Goal: Task Accomplishment & Management: Manage account settings

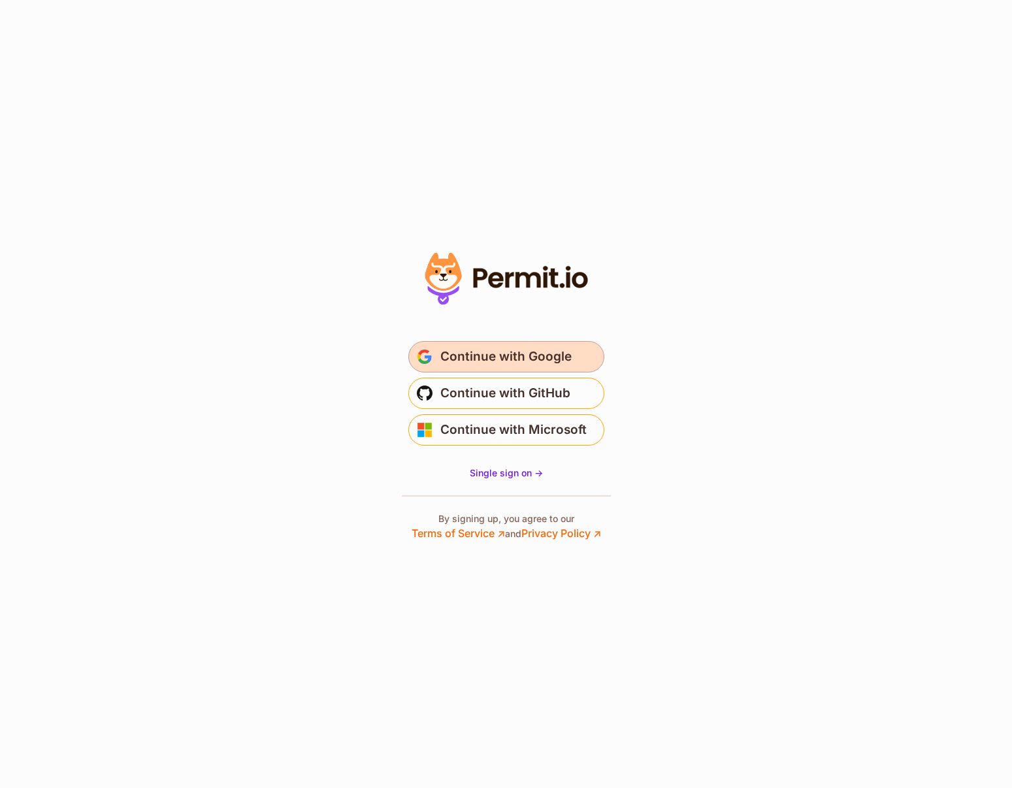
click at [539, 354] on span "Continue with Google" at bounding box center [505, 356] width 131 height 21
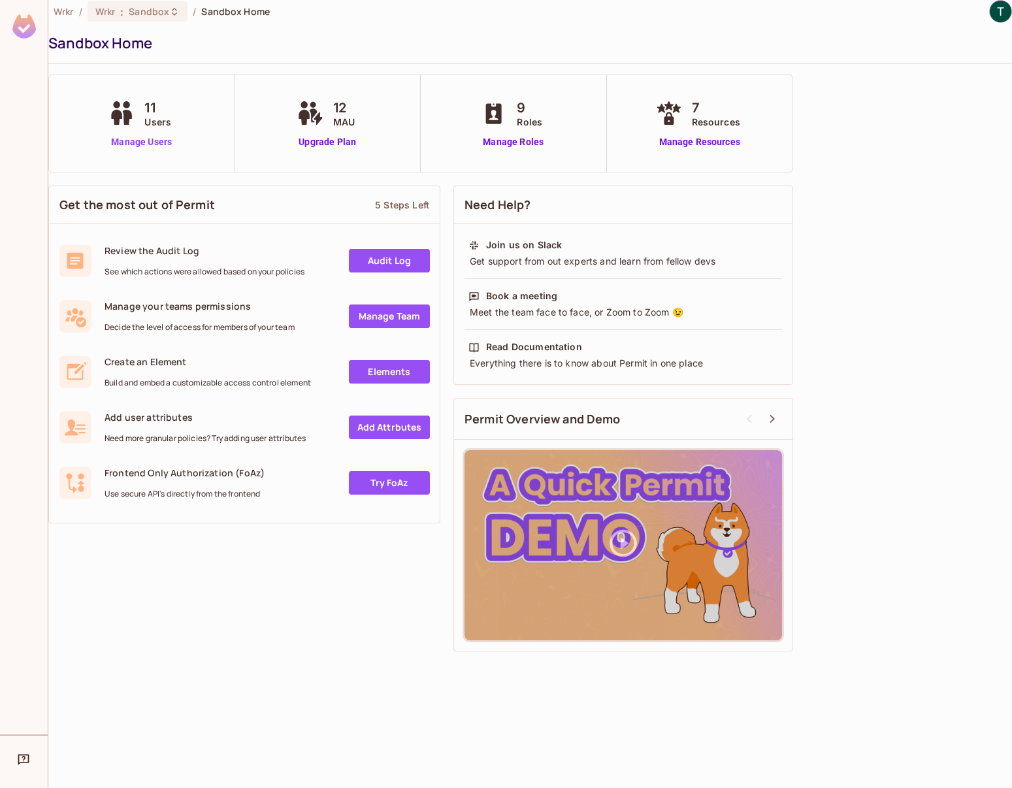
click at [150, 140] on link "Manage Users" at bounding box center [141, 142] width 73 height 14
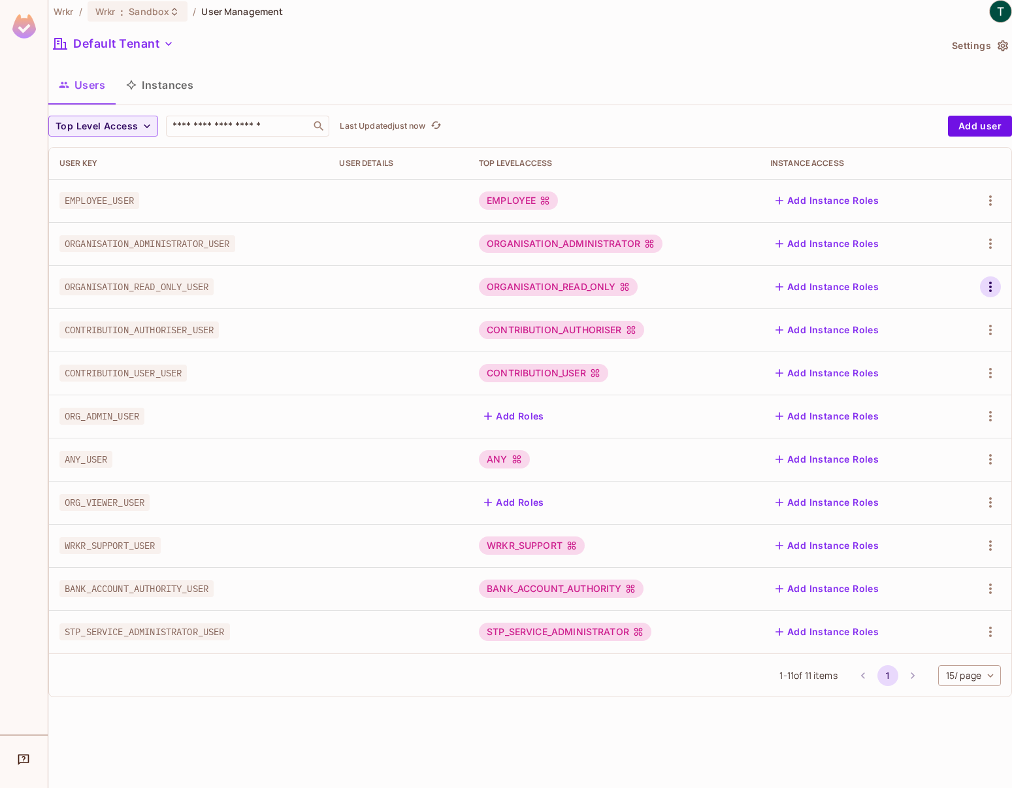
click at [990, 290] on icon "button" at bounding box center [990, 287] width 3 height 10
click at [765, 71] on div at bounding box center [506, 394] width 1012 height 788
click at [178, 93] on button "Instances" at bounding box center [160, 85] width 88 height 33
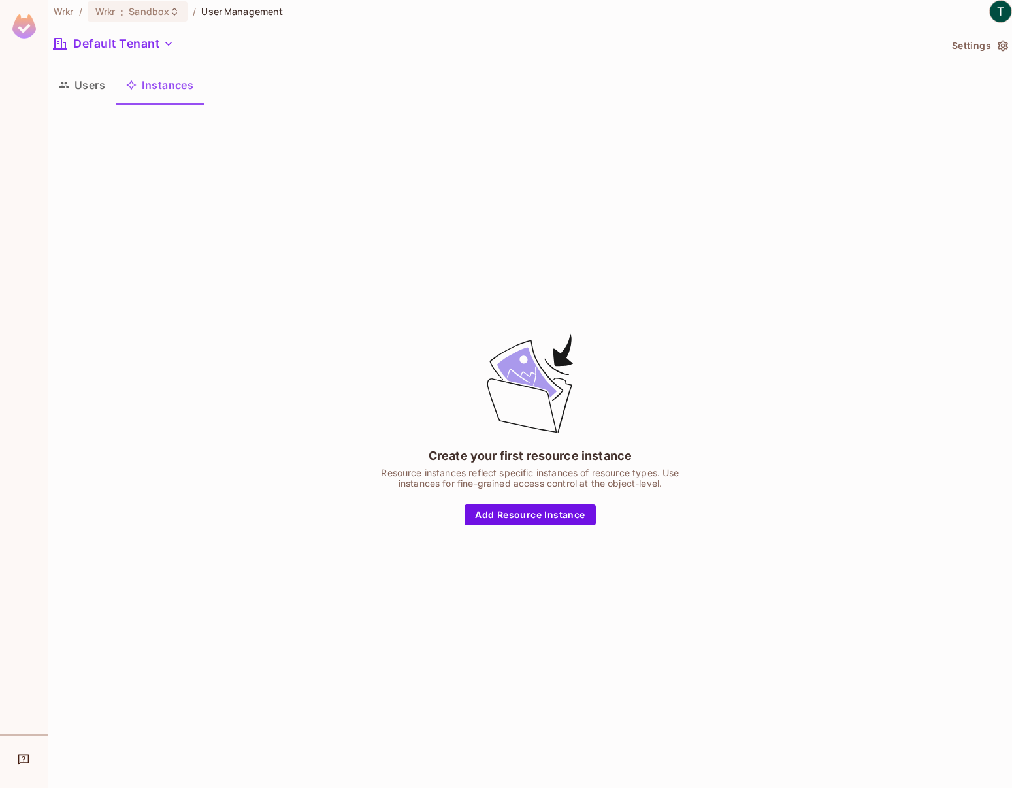
click at [73, 88] on button "Users" at bounding box center [81, 85] width 67 height 33
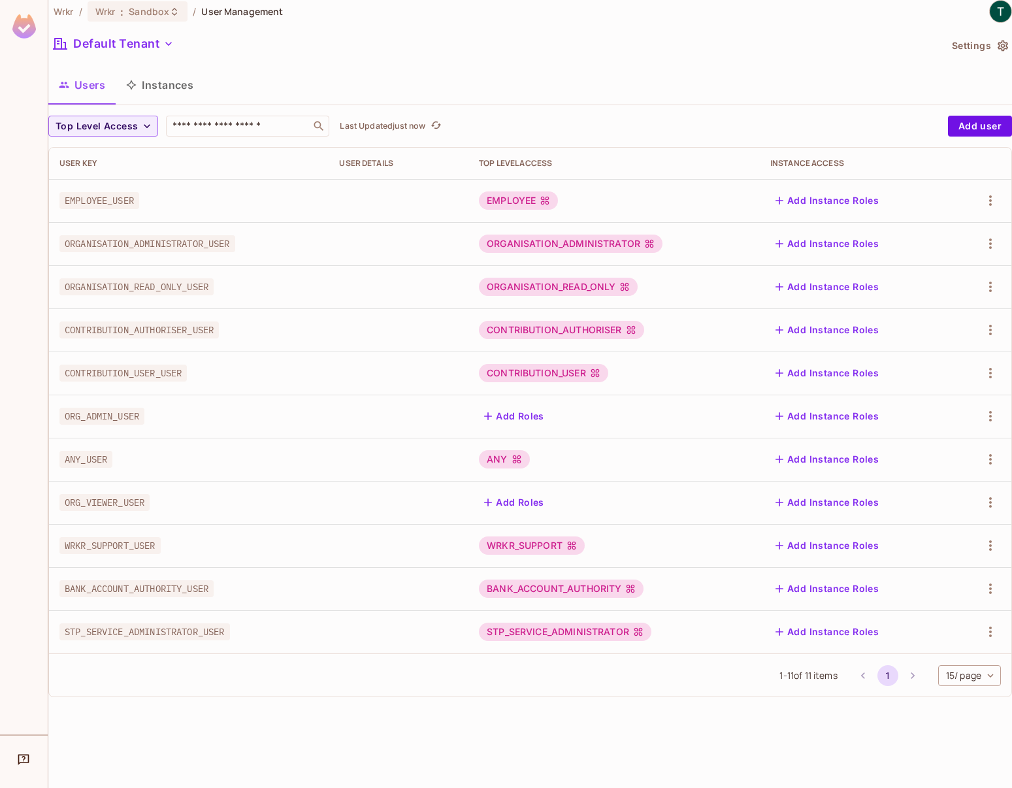
click at [655, 242] on icon at bounding box center [649, 243] width 10 height 10
click at [529, 247] on div "ORGANISATION_ADMINISTRATOR" at bounding box center [571, 244] width 184 height 18
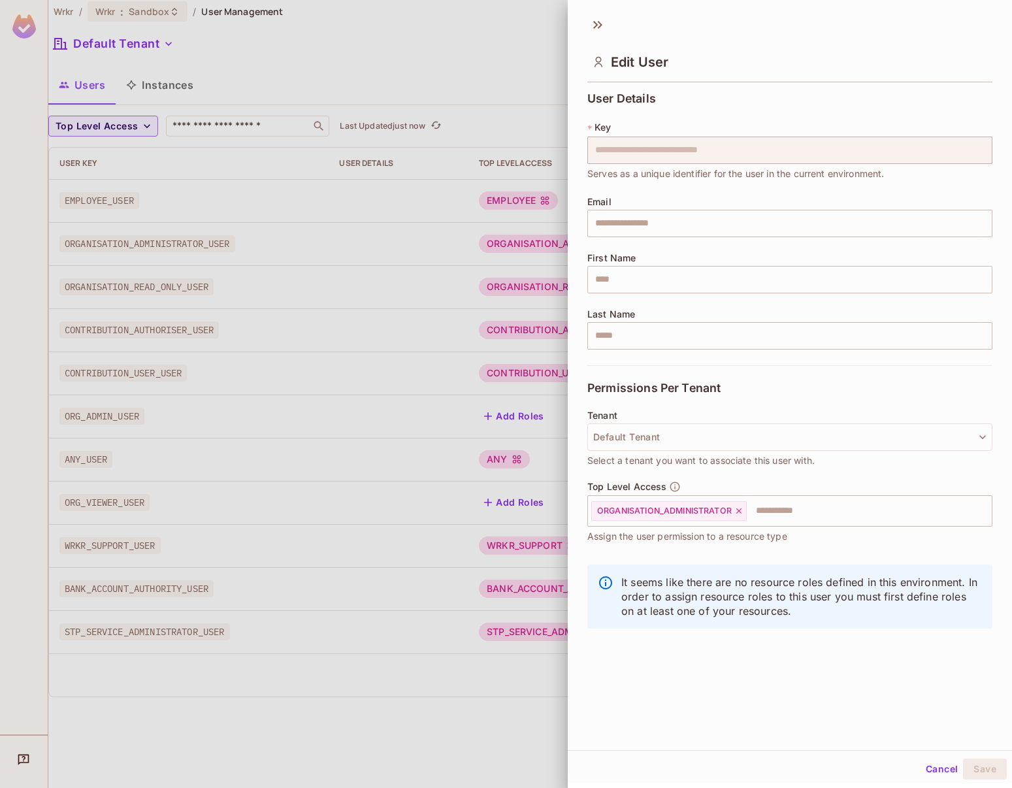
click at [440, 86] on div at bounding box center [506, 394] width 1012 height 788
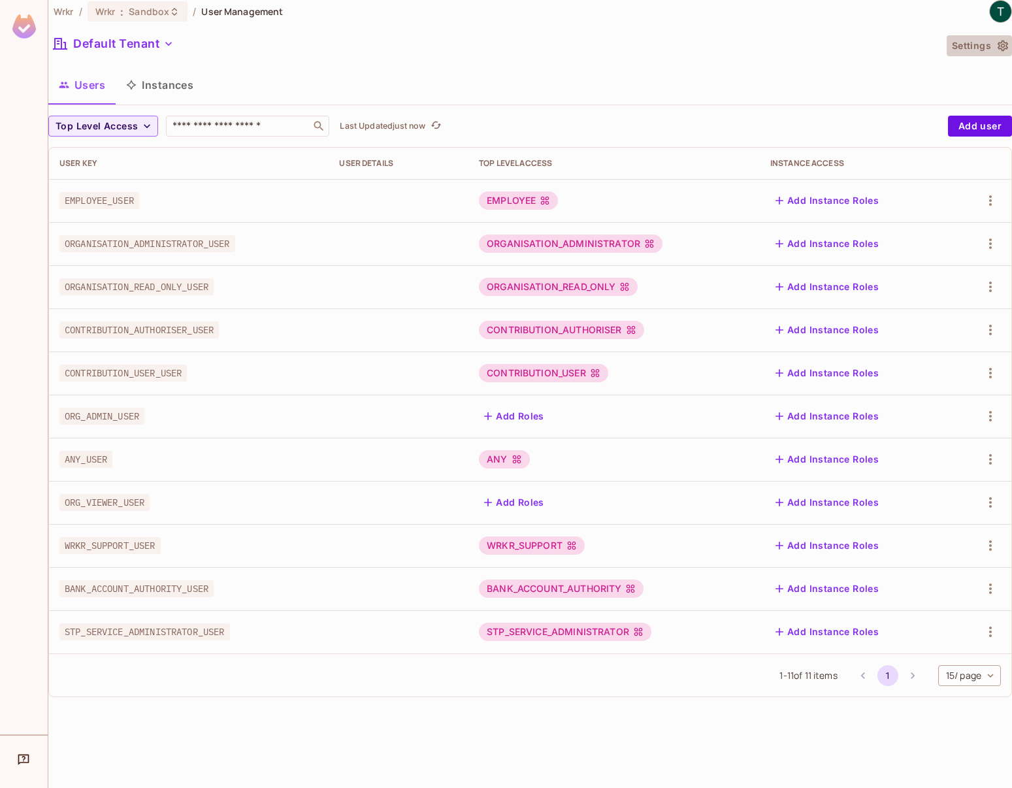
click at [999, 44] on icon "button" at bounding box center [1003, 46] width 10 height 11
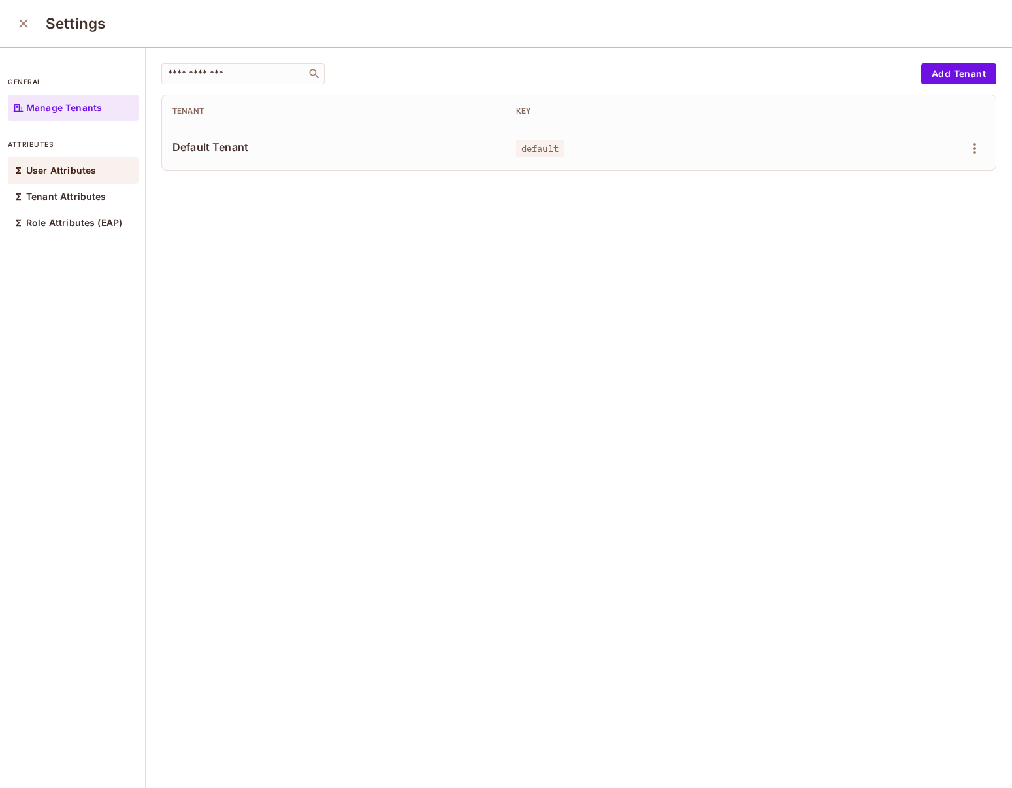
click at [67, 165] on p "User Attributes" at bounding box center [61, 170] width 70 height 10
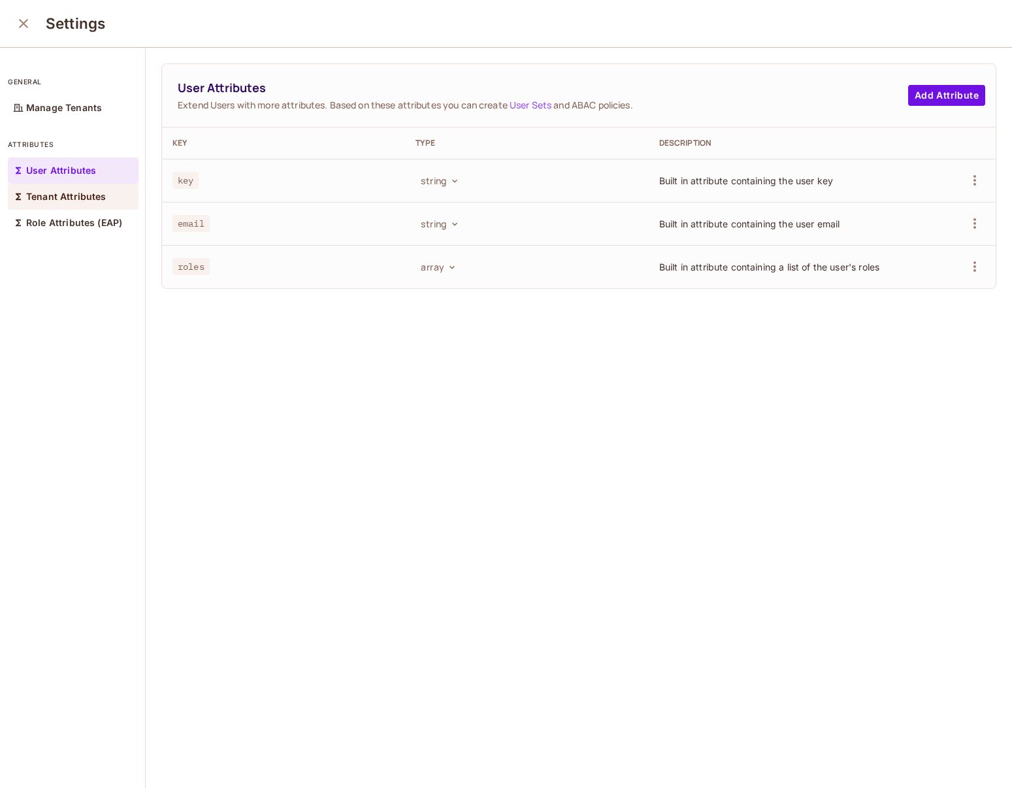
click at [50, 195] on p "Tenant Attributes" at bounding box center [66, 196] width 80 height 10
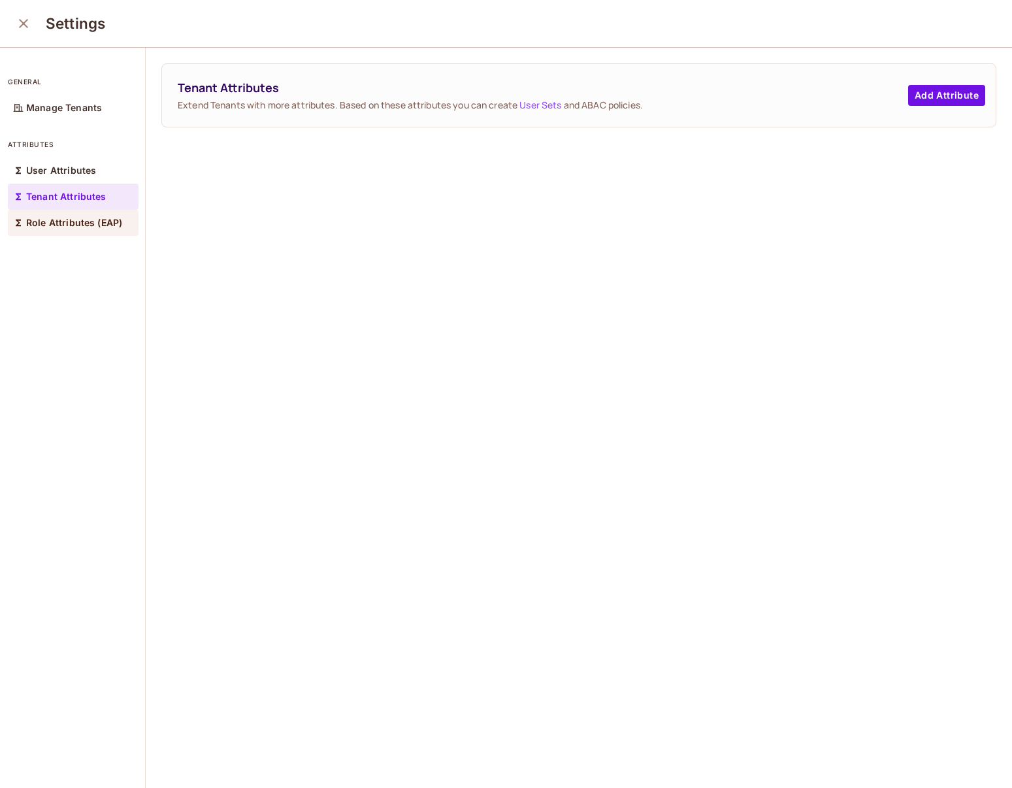
click at [39, 220] on p "Role Attributes (EAP)" at bounding box center [74, 223] width 96 height 10
click at [45, 170] on p "User Attributes" at bounding box center [61, 170] width 70 height 10
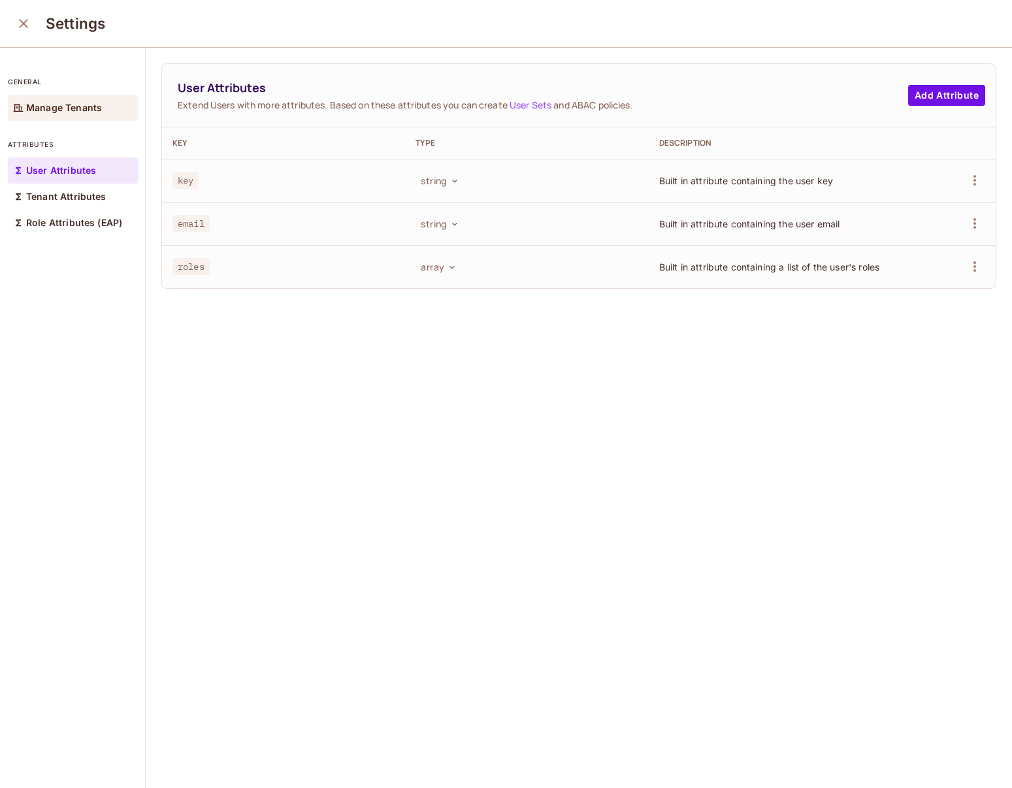
click at [57, 105] on p "Manage Tenants" at bounding box center [64, 108] width 76 height 10
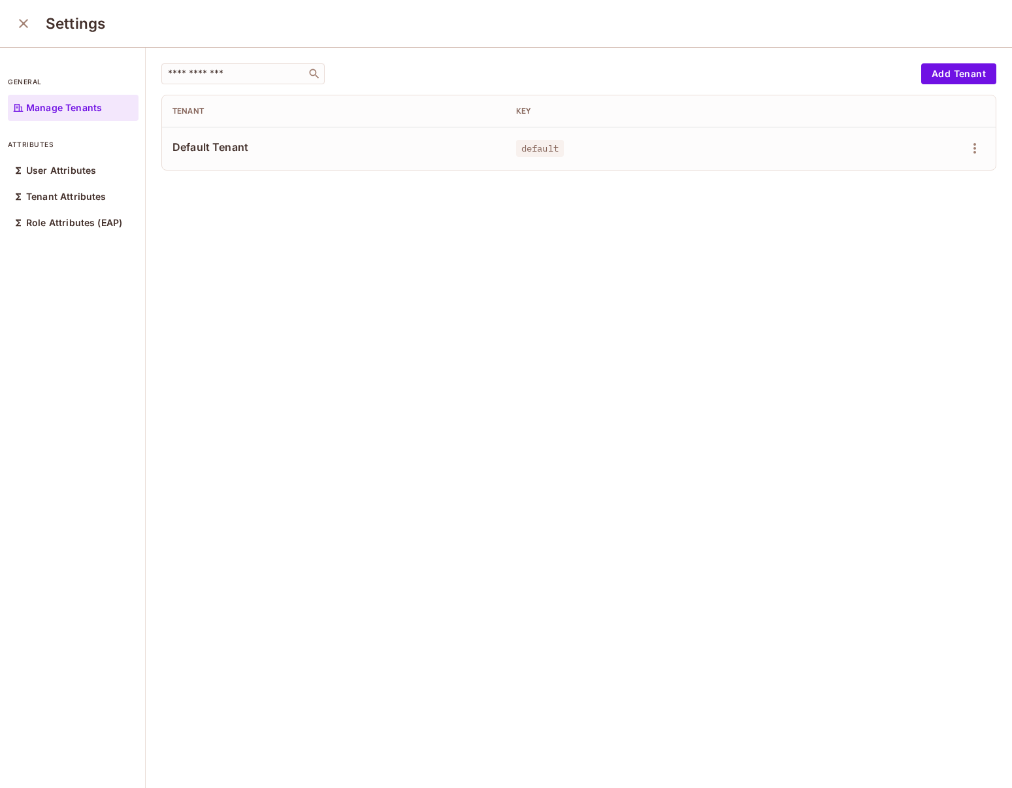
click at [18, 23] on icon "close" at bounding box center [24, 24] width 16 height 16
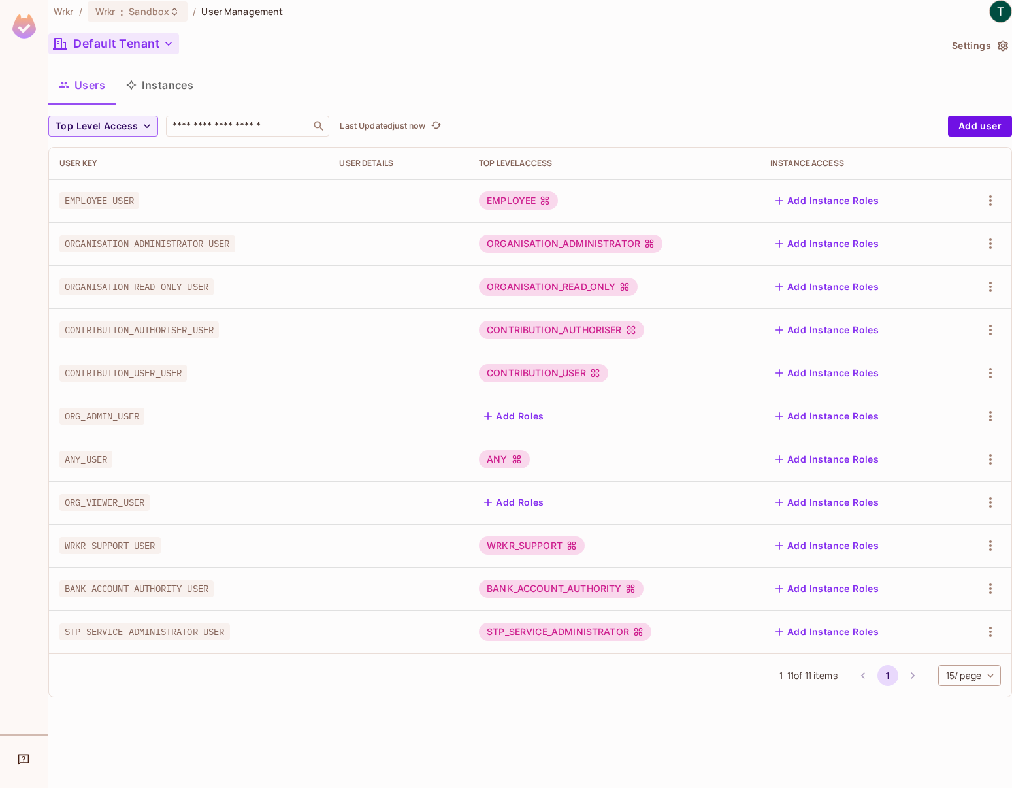
click at [170, 46] on icon "button" at bounding box center [168, 43] width 13 height 13
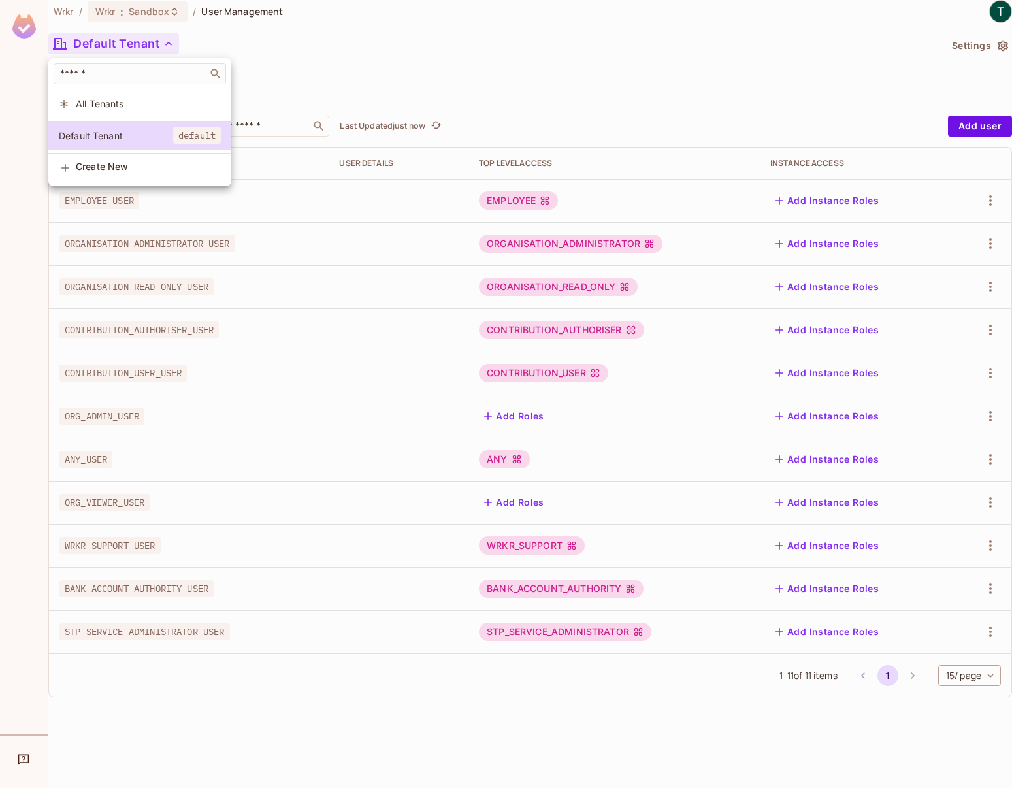
click at [396, 46] on div at bounding box center [506, 394] width 1012 height 788
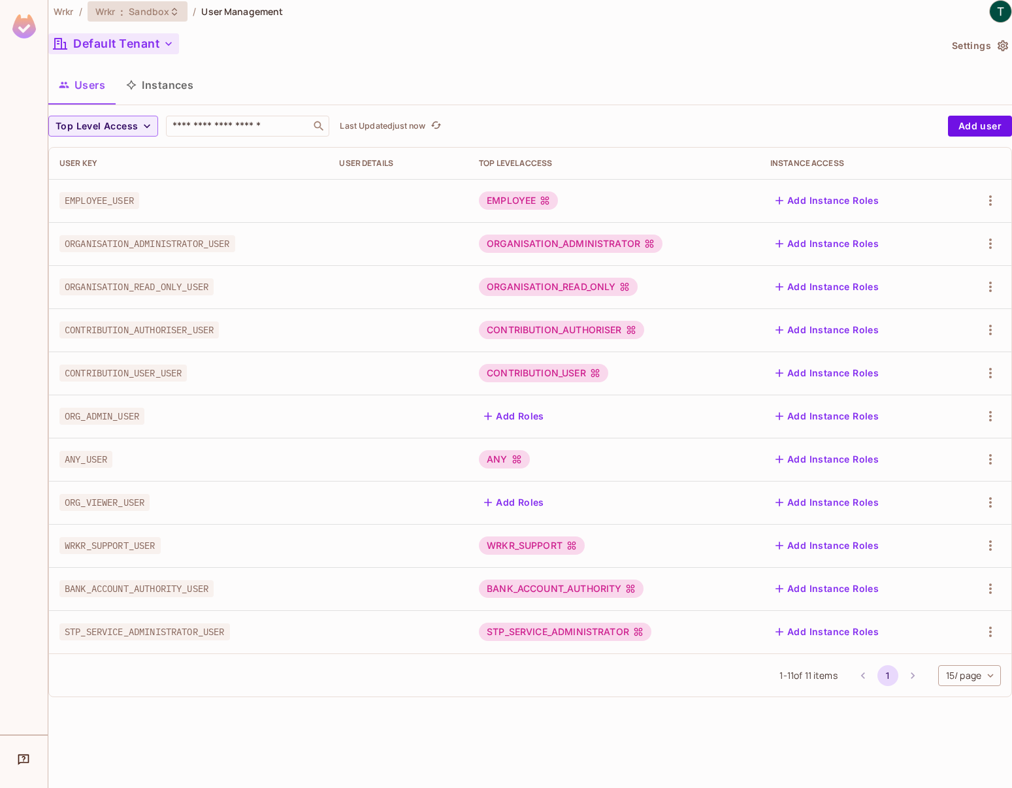
click at [173, 14] on icon at bounding box center [174, 12] width 10 height 10
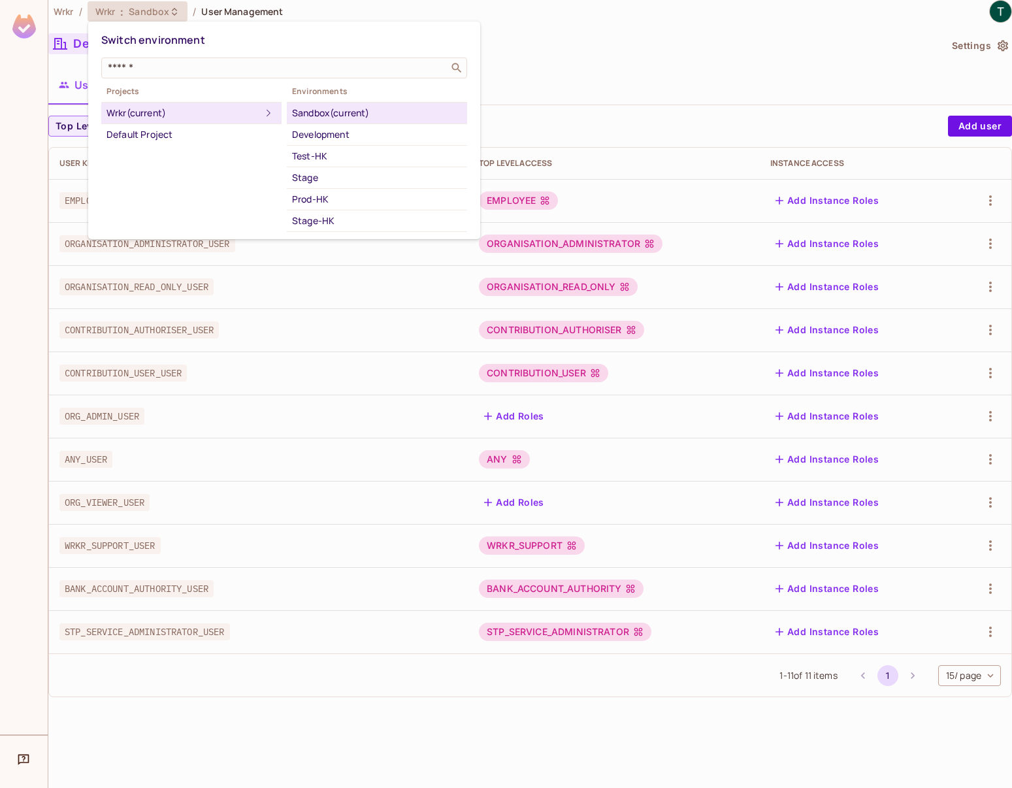
click at [665, 50] on div at bounding box center [506, 394] width 1012 height 788
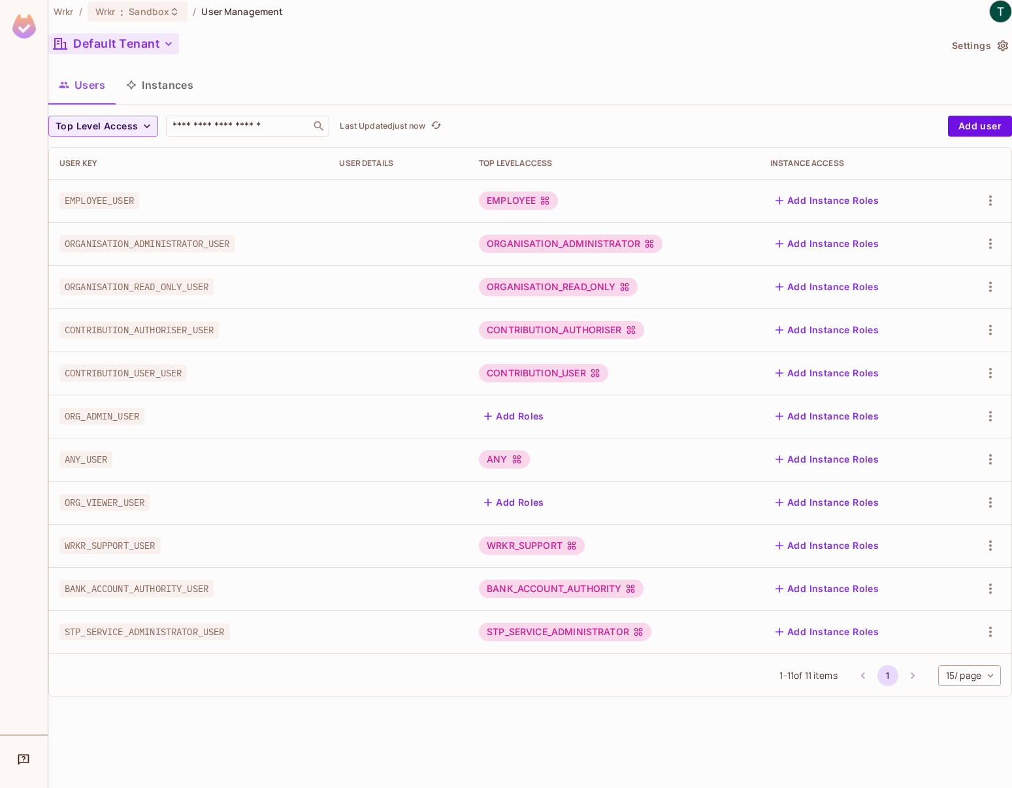
click at [994, 46] on button "Settings" at bounding box center [979, 45] width 65 height 21
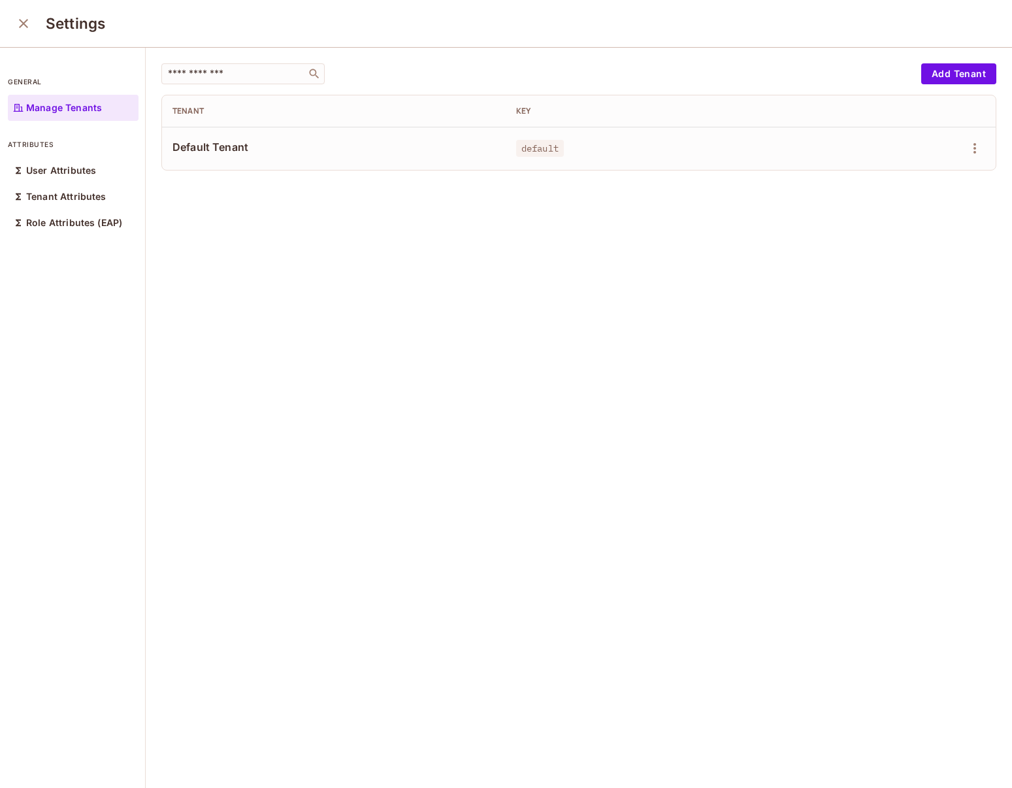
click at [27, 29] on icon "close" at bounding box center [24, 24] width 16 height 16
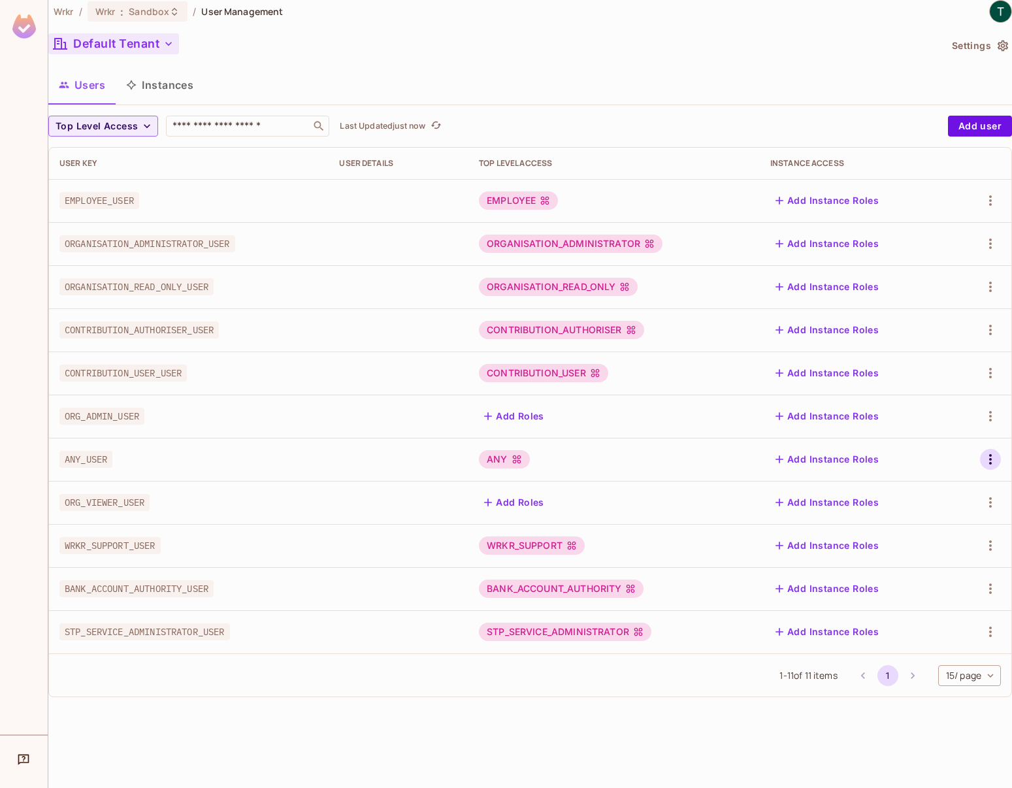
click at [990, 459] on icon "button" at bounding box center [990, 459] width 3 height 10
click at [938, 519] on div "Edit Attributes" at bounding box center [945, 518] width 65 height 13
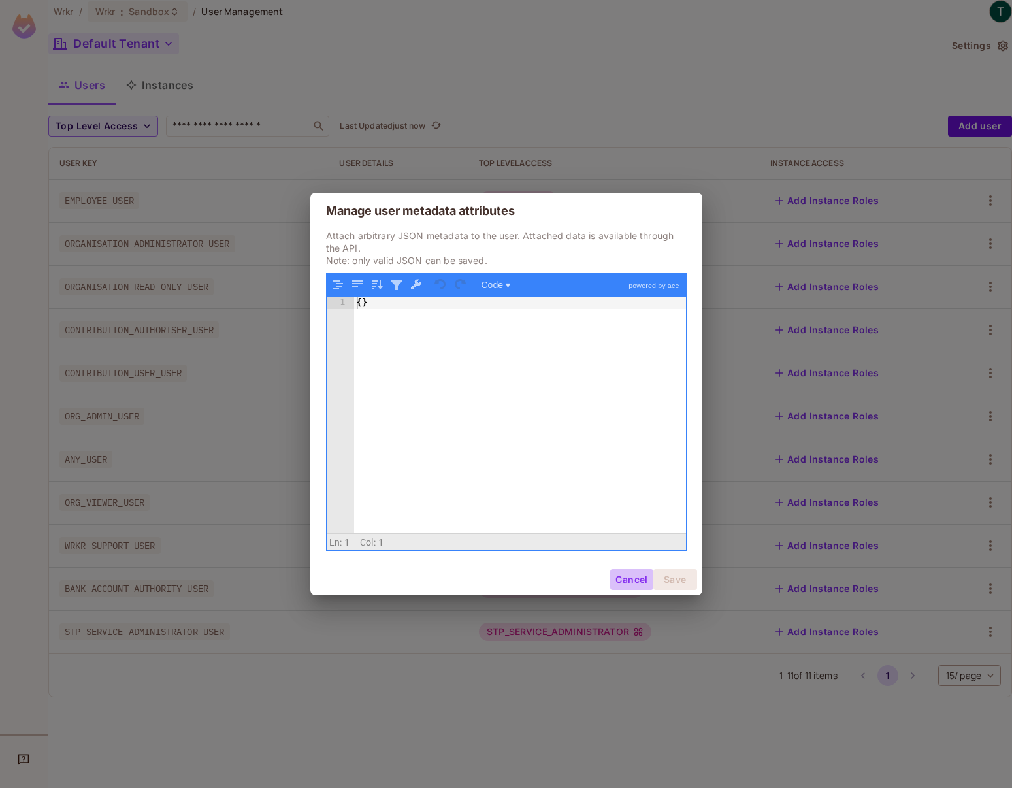
click at [622, 578] on button "Cancel" at bounding box center [631, 579] width 42 height 21
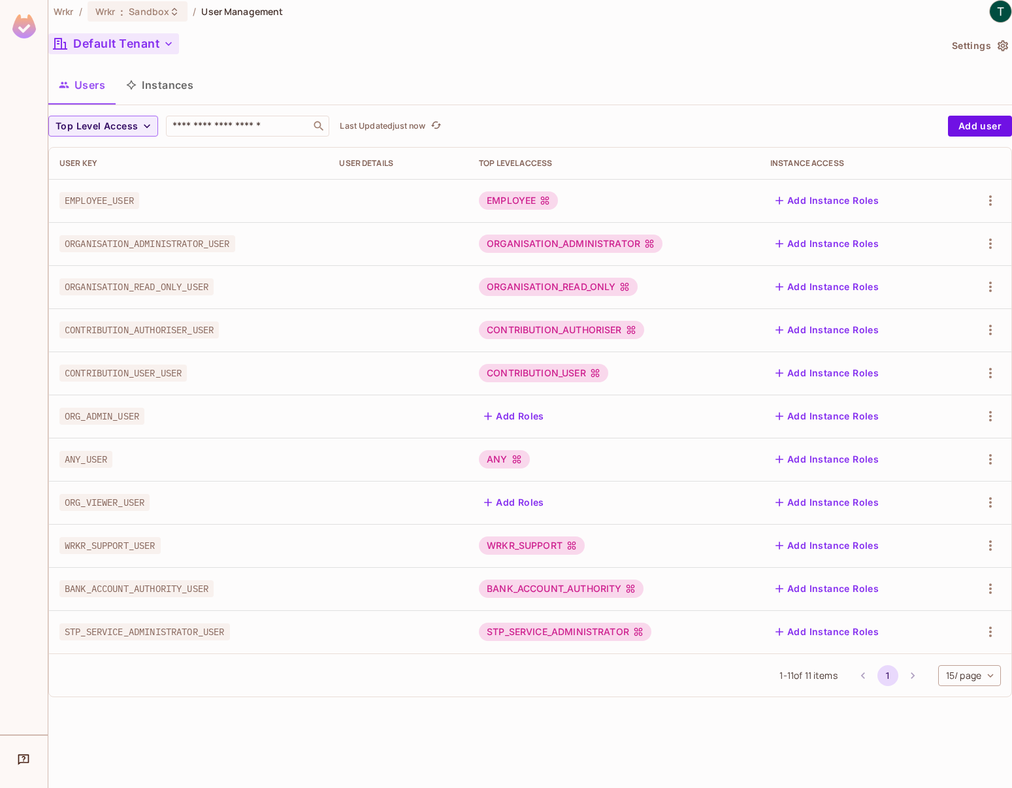
click at [521, 457] on icon at bounding box center [516, 459] width 8 height 8
click at [522, 459] on icon at bounding box center [517, 459] width 10 height 10
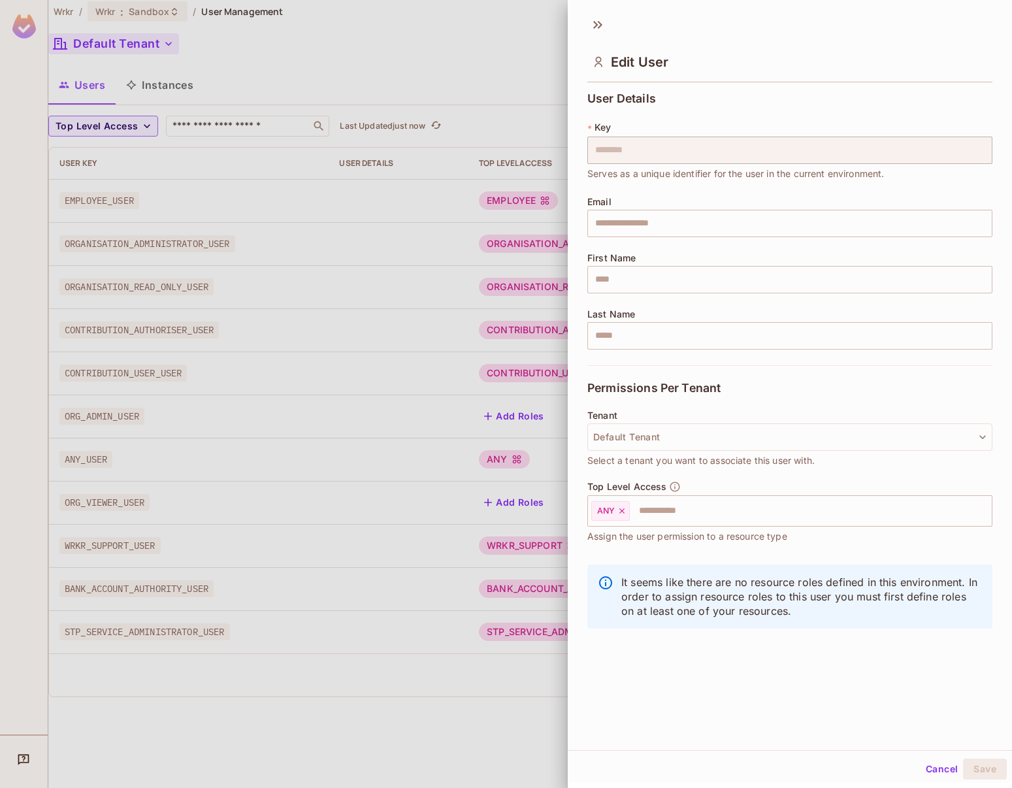
click at [325, 56] on div at bounding box center [506, 394] width 1012 height 788
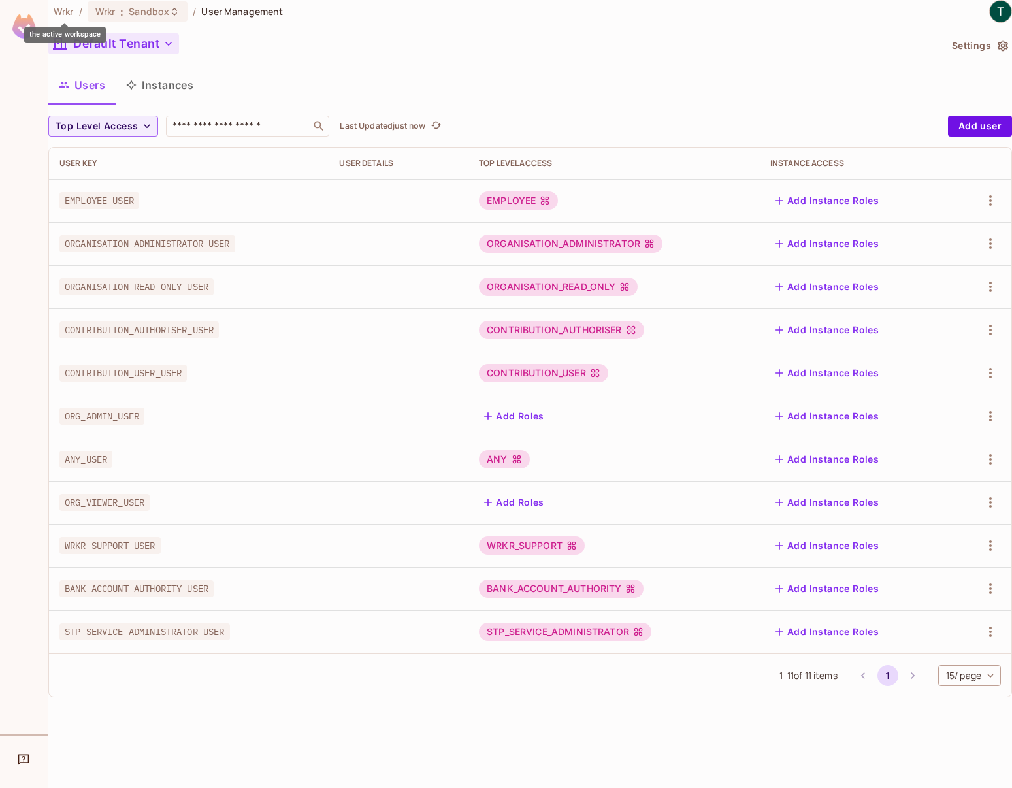
click at [69, 13] on span "Wrkr" at bounding box center [64, 11] width 20 height 12
click at [22, 30] on img at bounding box center [24, 26] width 24 height 24
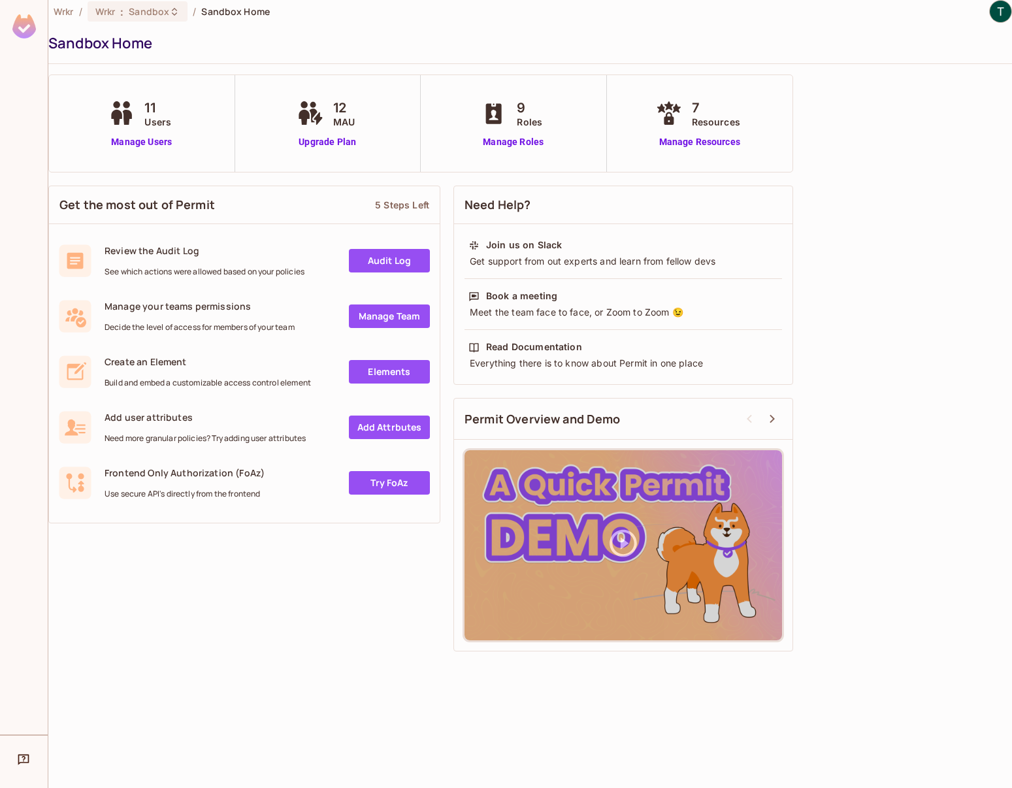
click at [1002, 11] on img at bounding box center [1001, 12] width 22 height 22
click at [932, 97] on li "Log out" at bounding box center [937, 93] width 176 height 21
